Goal: Register for event/course

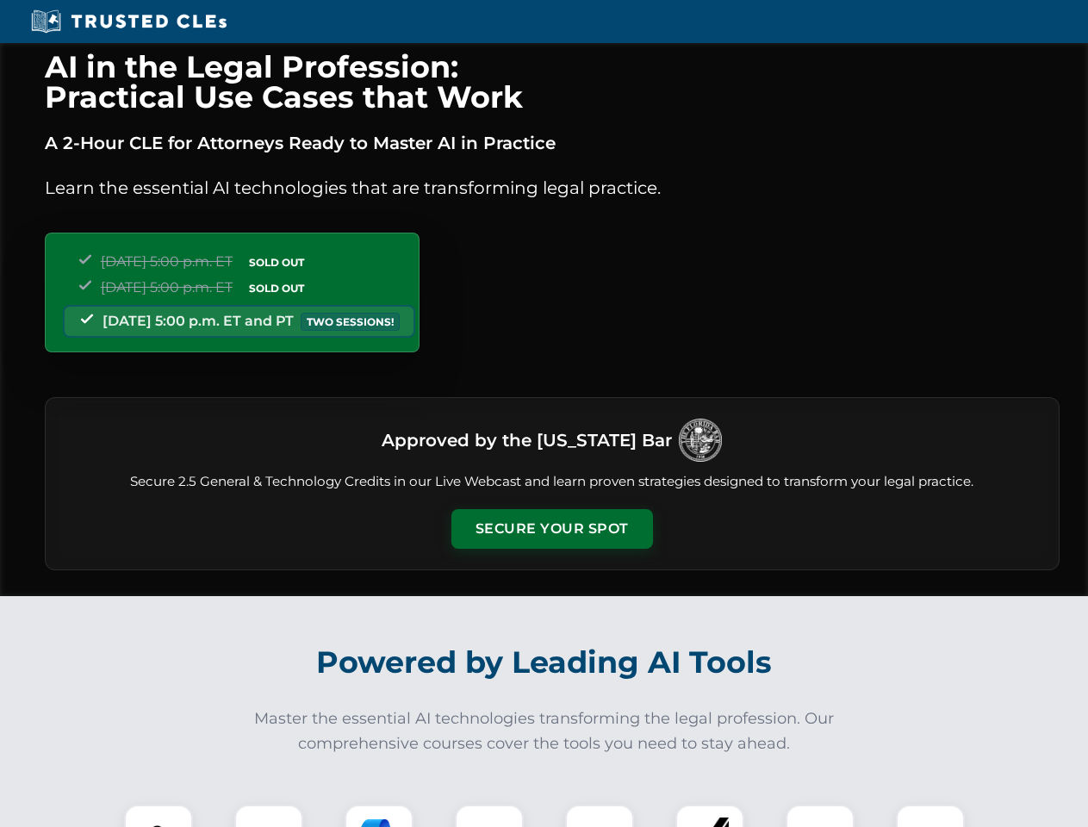
click at [551, 529] on button "Secure Your Spot" at bounding box center [551, 529] width 201 height 40
click at [158, 815] on img at bounding box center [158, 839] width 50 height 50
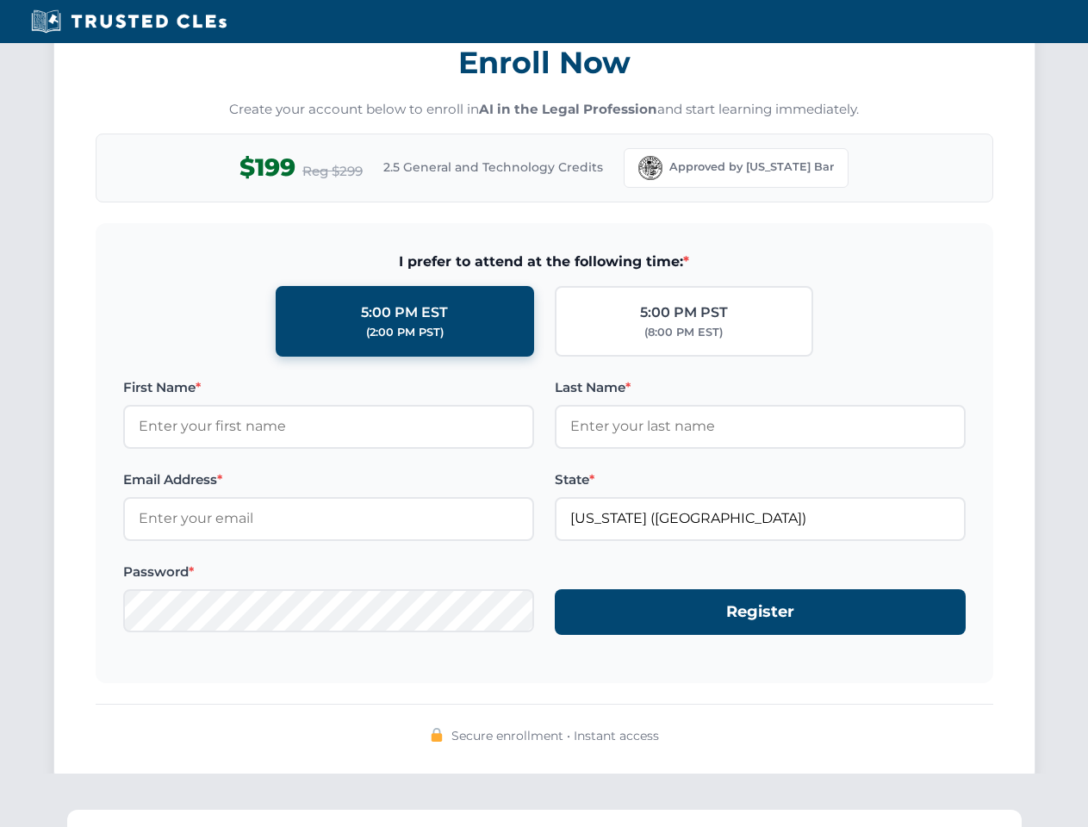
scroll to position [1690, 0]
